Goal: Information Seeking & Learning: Learn about a topic

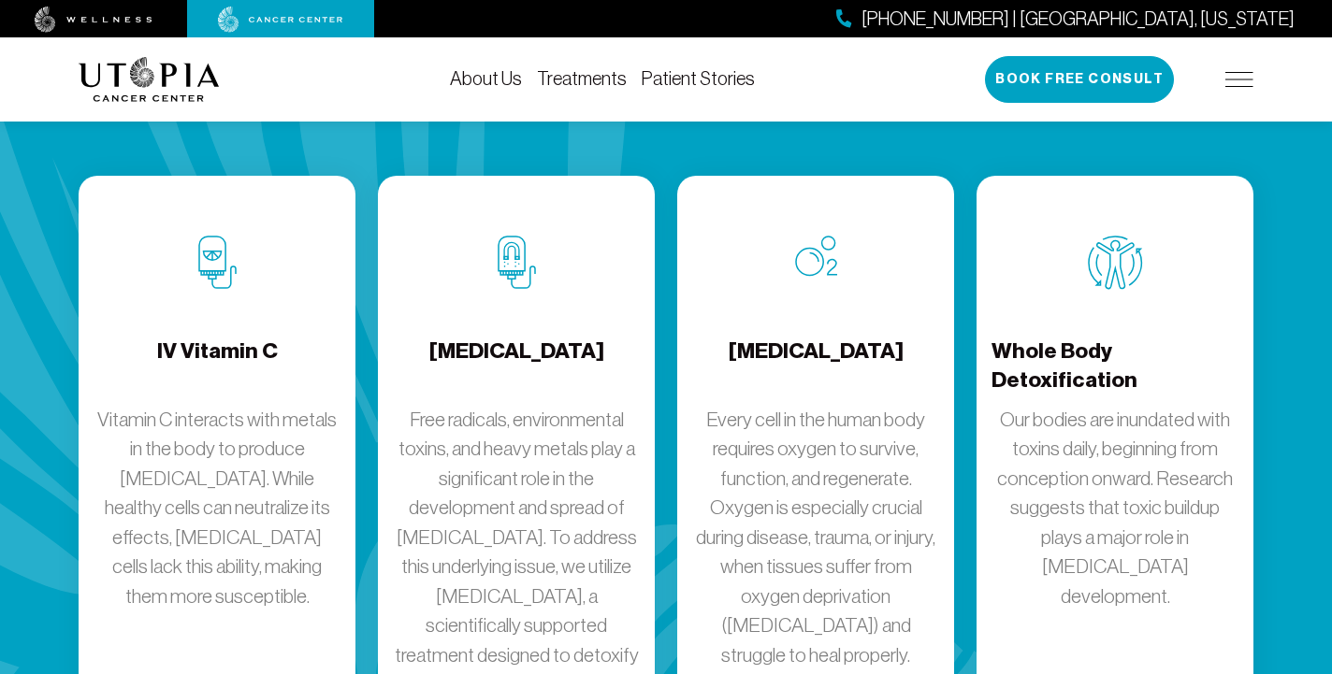
click at [238, 405] on p "Vitamin C interacts with metals in the body to produce [MEDICAL_DATA]. While he…" at bounding box center [217, 508] width 247 height 207
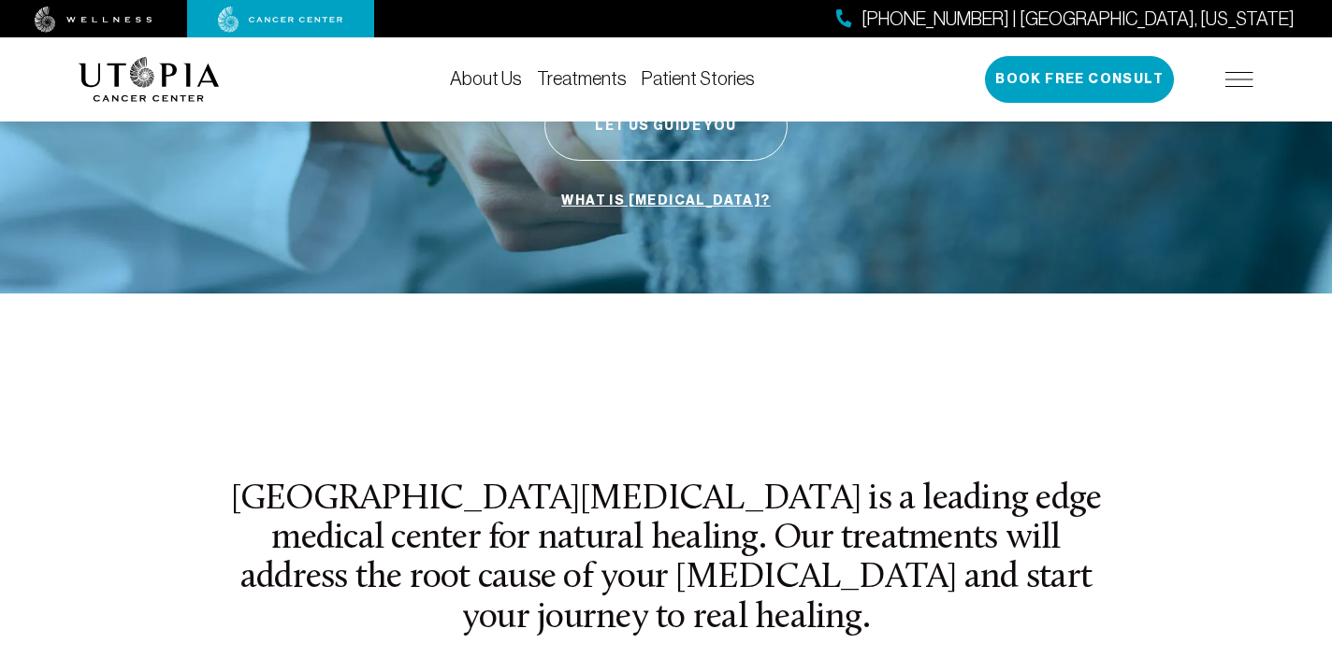
scroll to position [389, 0]
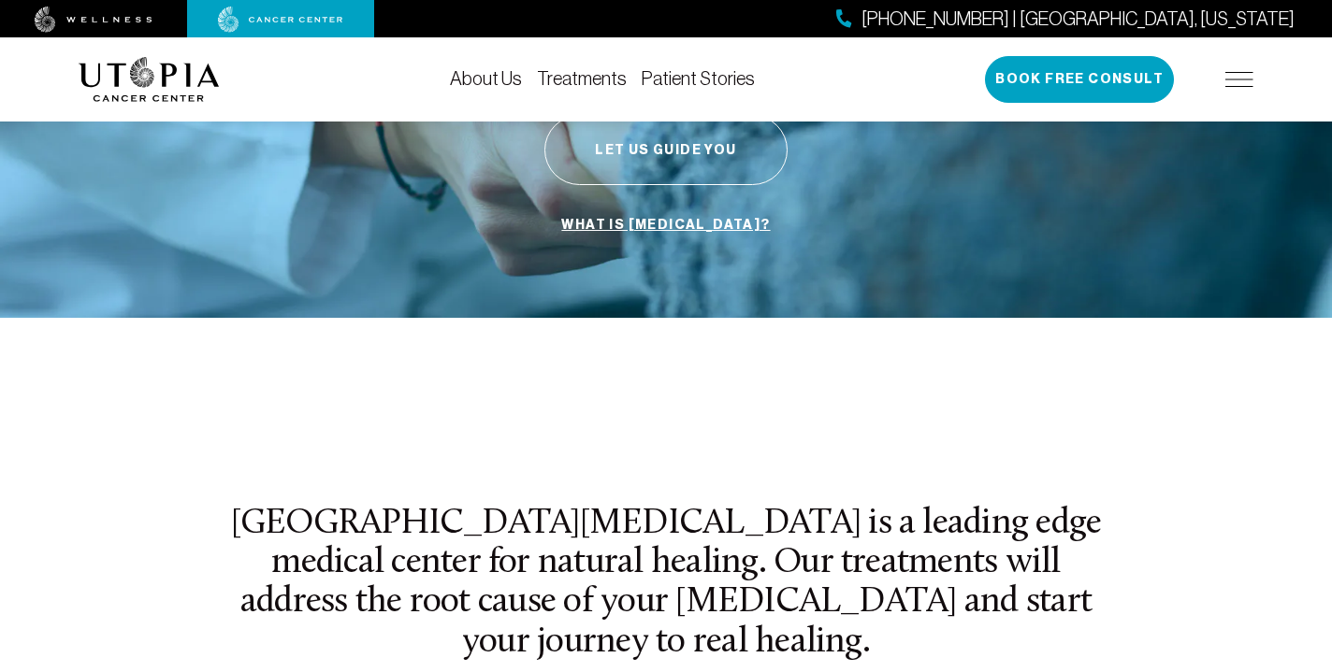
click at [559, 88] on link "Treatments" at bounding box center [582, 78] width 90 height 21
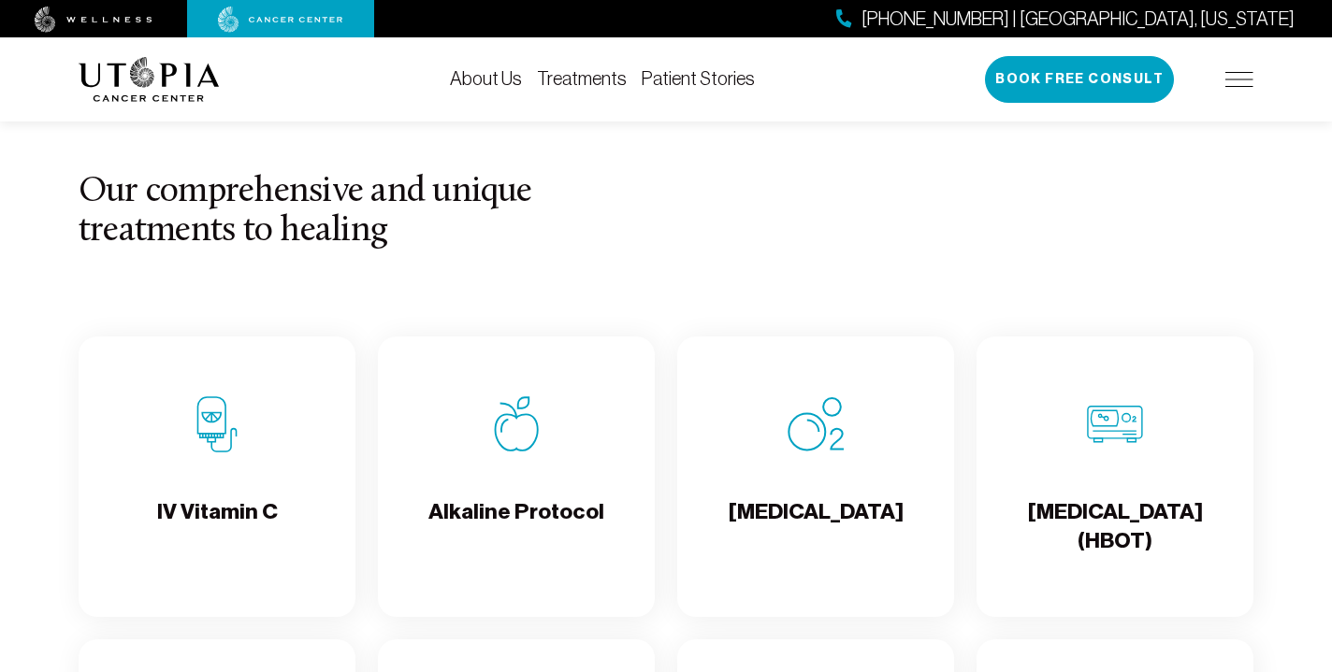
scroll to position [1692, 0]
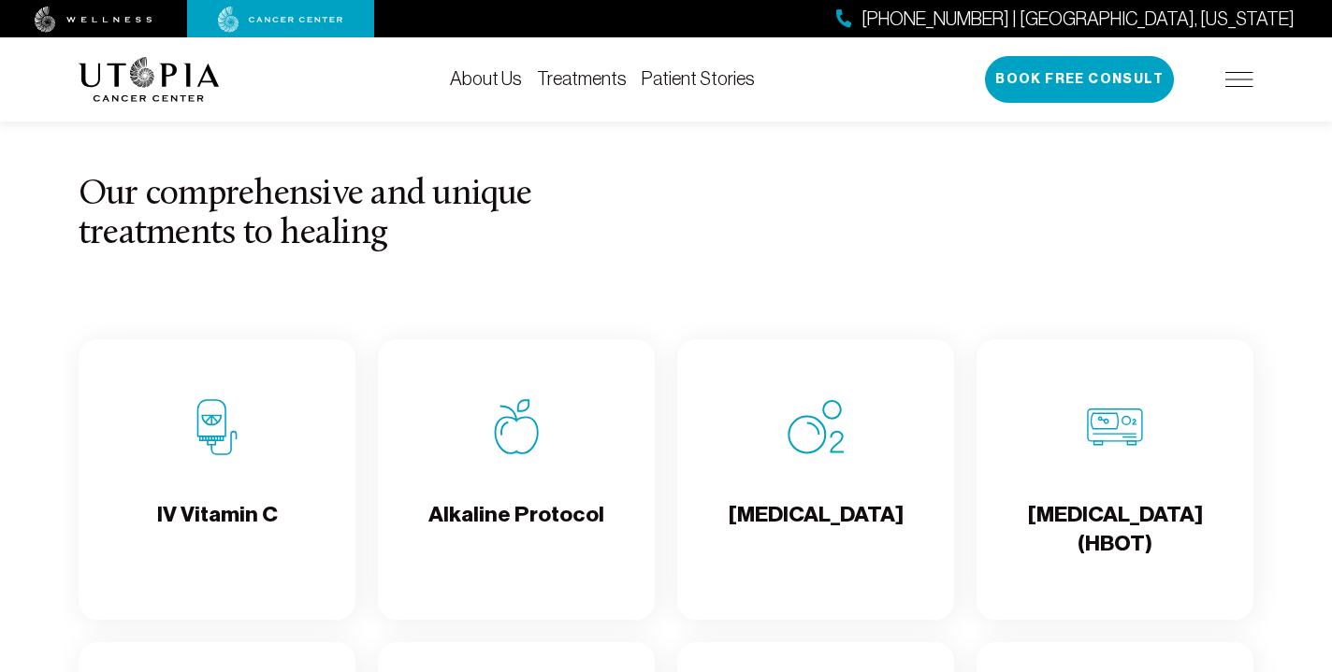
click at [252, 491] on div "IV Vitamin C" at bounding box center [217, 479] width 277 height 281
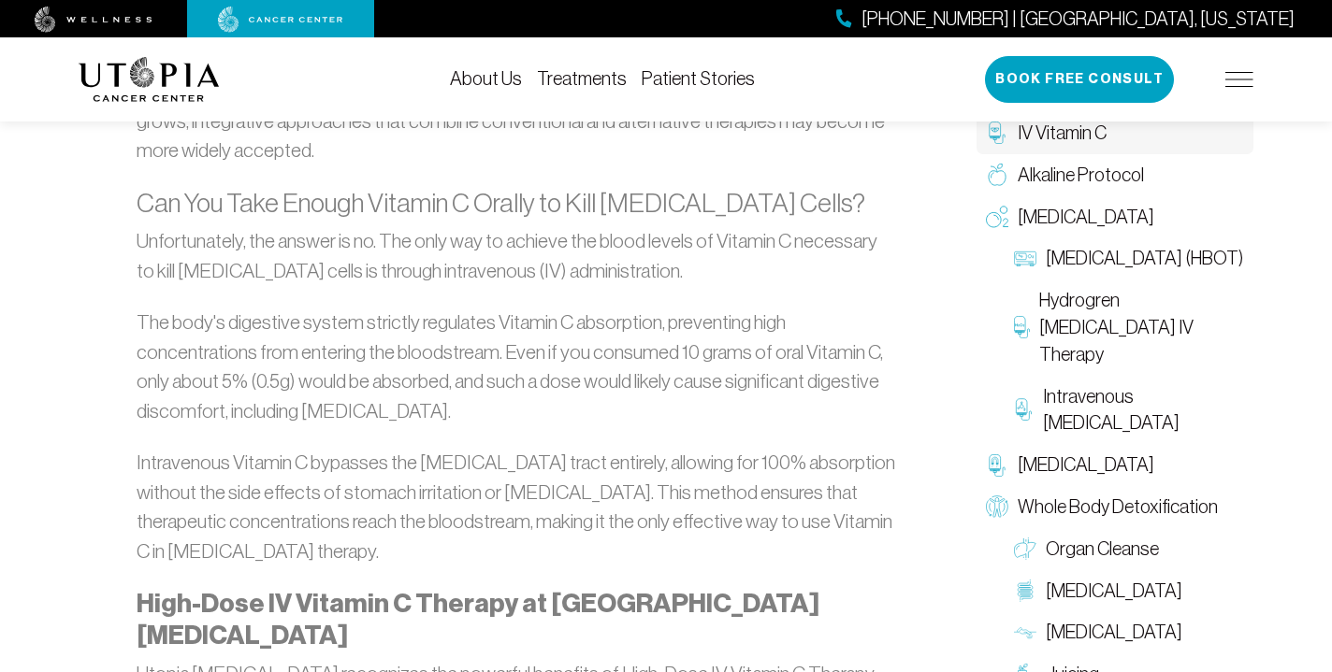
scroll to position [3401, 0]
